Goal: Task Accomplishment & Management: Manage account settings

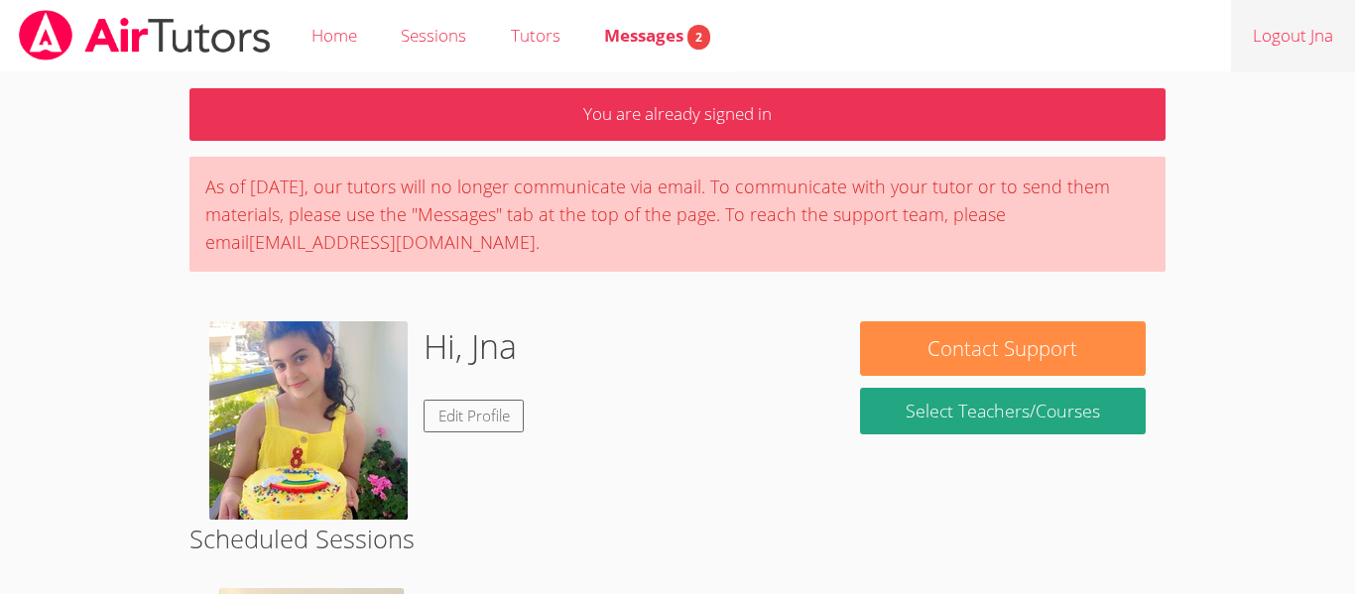
click at [1307, 32] on link "Logout Jna" at bounding box center [1293, 36] width 124 height 72
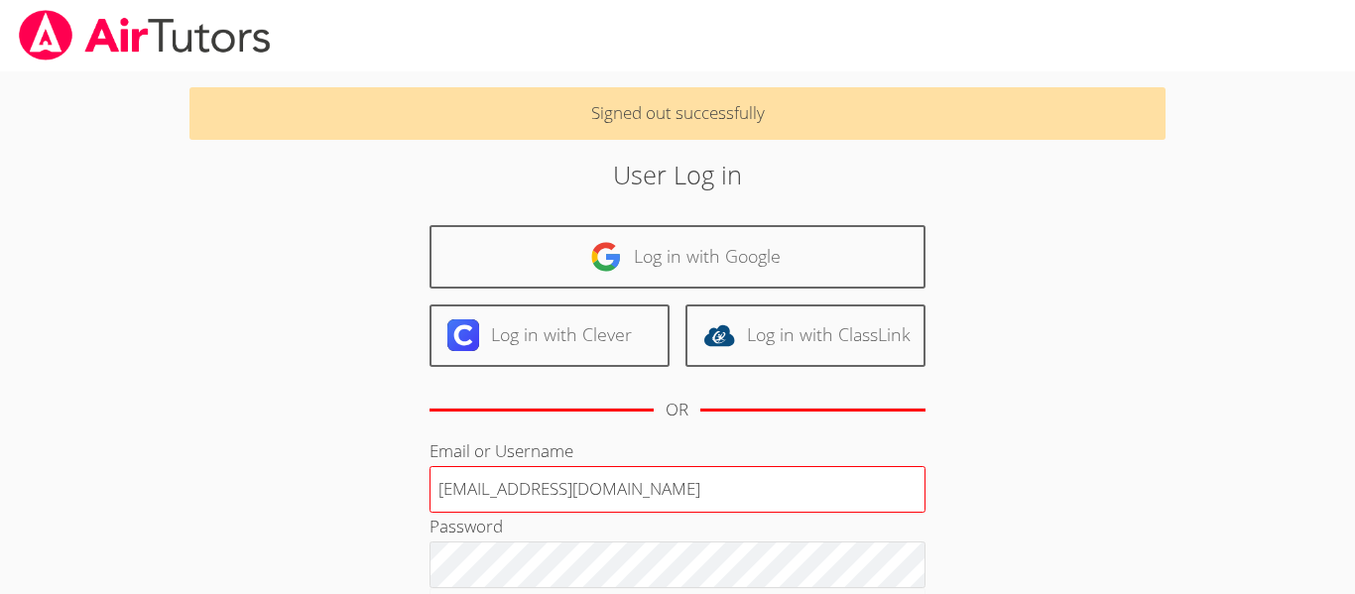
click at [754, 489] on input "jalmawla@bhusd.com" at bounding box center [678, 490] width 496 height 48
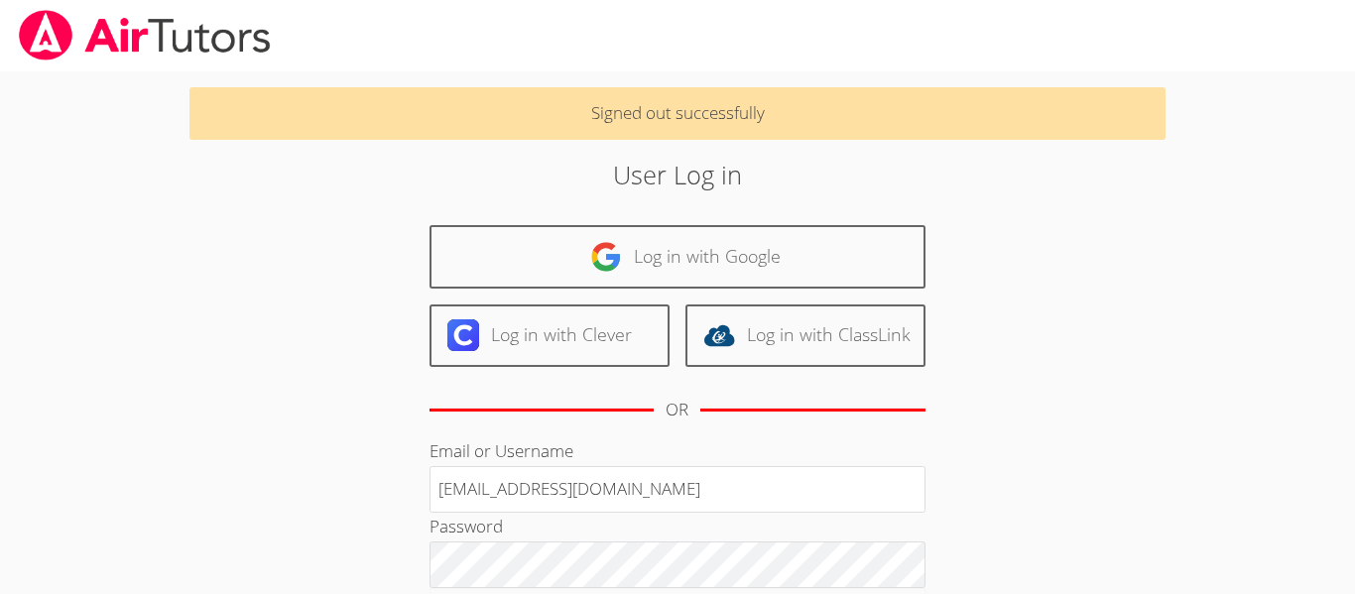
type input "aalmawla@bhusd.com"
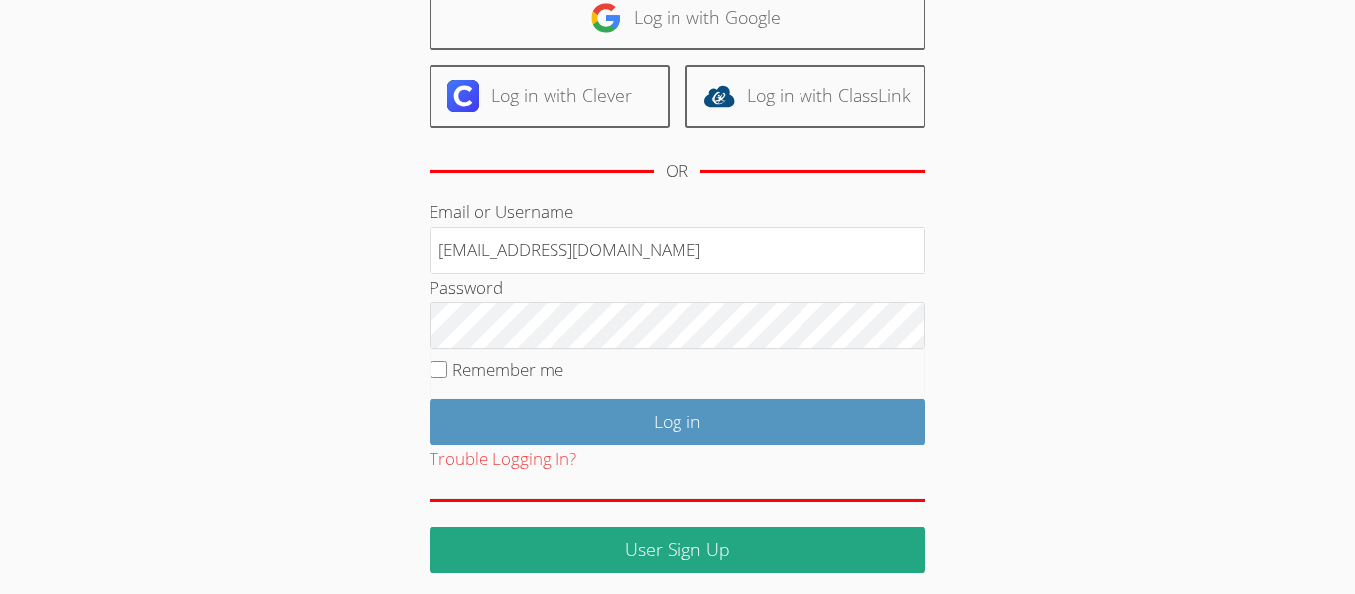
scroll to position [248, 0]
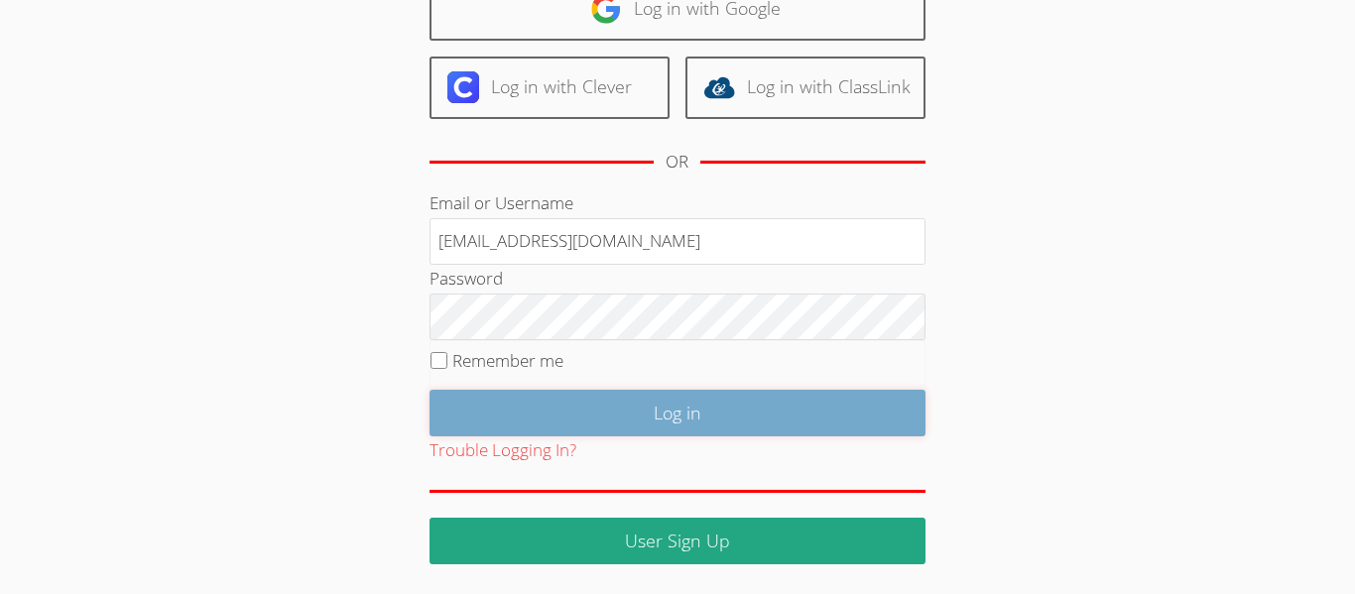
click at [646, 412] on input "Log in" at bounding box center [678, 413] width 496 height 47
